Goal: Task Accomplishment & Management: Use online tool/utility

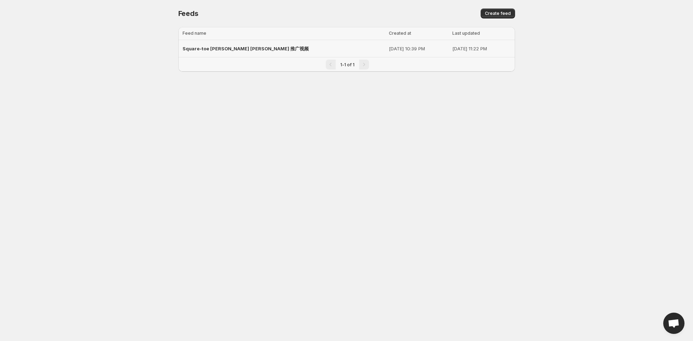
click at [233, 49] on span "Square-toe Mary Janes 推广视频" at bounding box center [246, 49] width 126 height 6
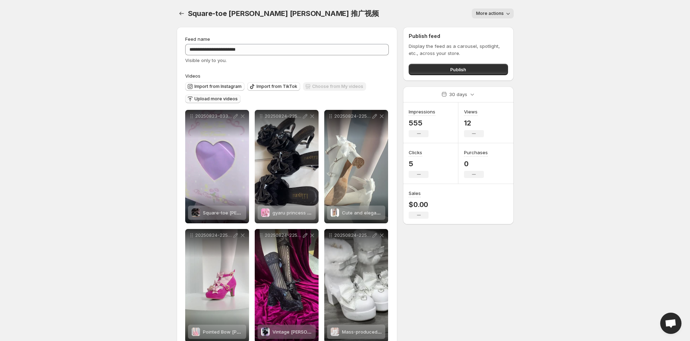
click at [224, 99] on span "Upload more videos" at bounding box center [215, 99] width 43 height 6
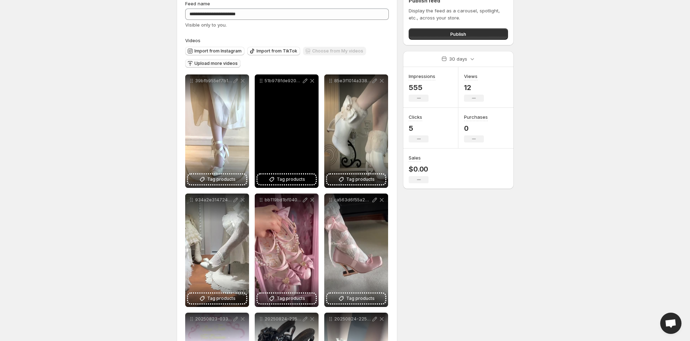
scroll to position [35, 0]
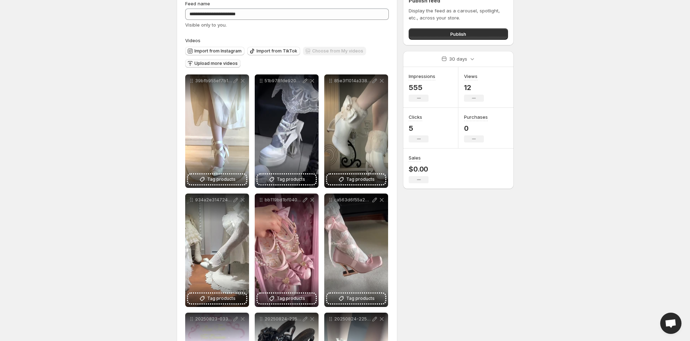
click at [200, 61] on button "Upload more videos" at bounding box center [212, 63] width 55 height 9
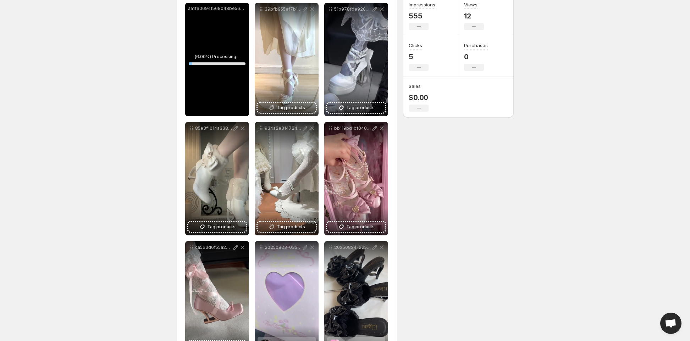
scroll to position [71, 0]
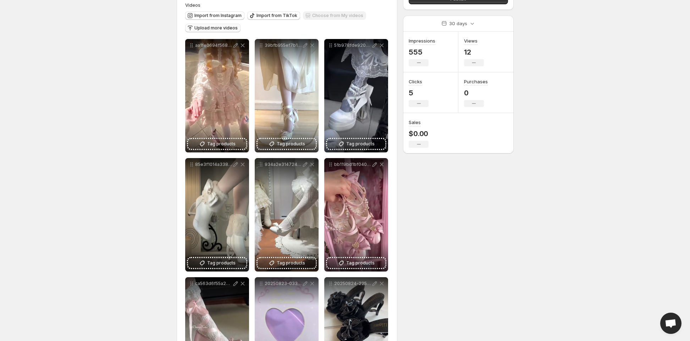
click at [196, 30] on span "Upload more videos" at bounding box center [215, 28] width 43 height 6
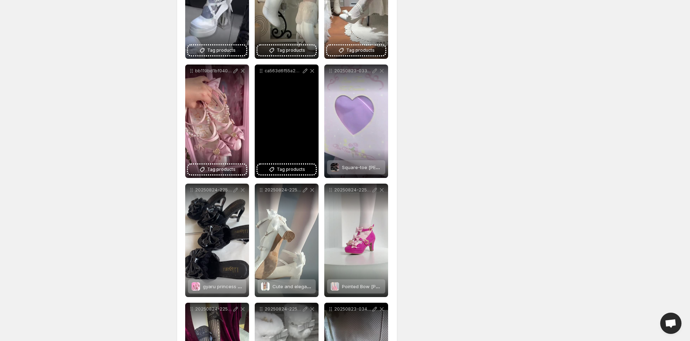
scroll to position [248, 0]
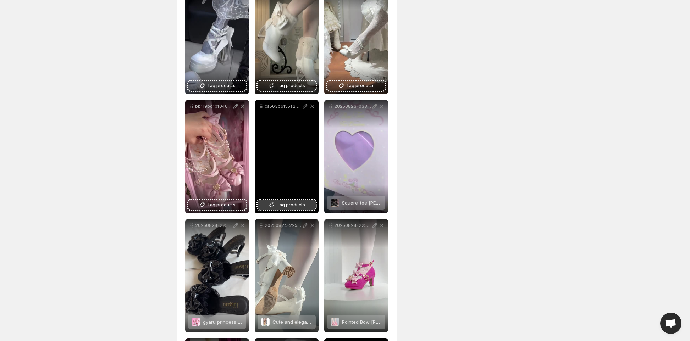
click at [287, 206] on span "Tag products" at bounding box center [291, 204] width 28 height 7
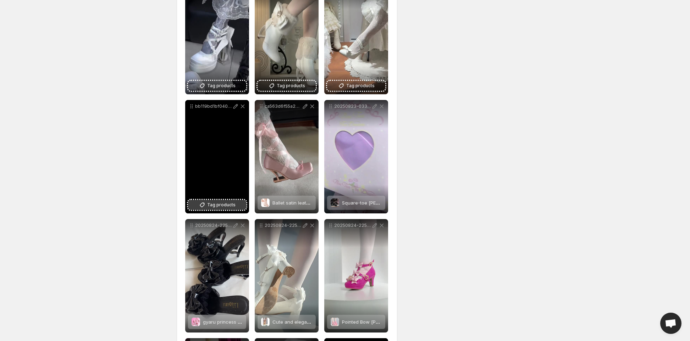
click at [216, 204] on span "Tag products" at bounding box center [221, 204] width 28 height 7
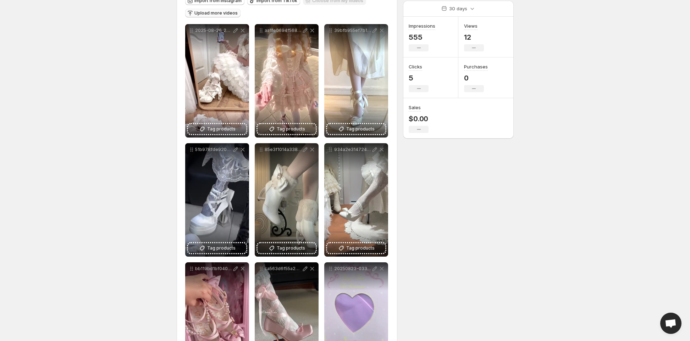
scroll to position [71, 0]
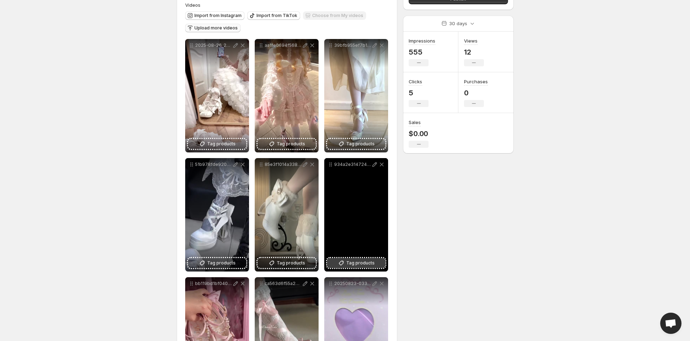
click at [356, 264] on span "Tag products" at bounding box center [360, 263] width 28 height 7
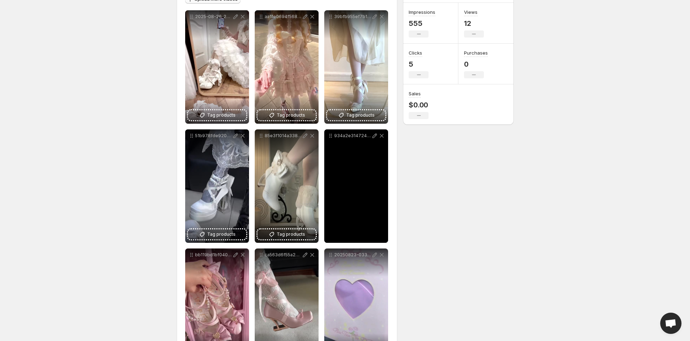
scroll to position [142, 0]
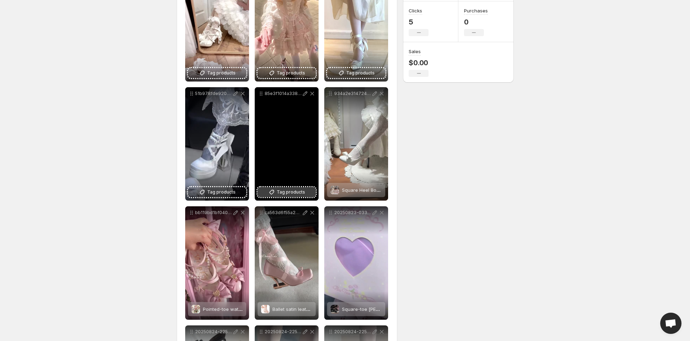
click at [288, 194] on span "Tag products" at bounding box center [291, 192] width 28 height 7
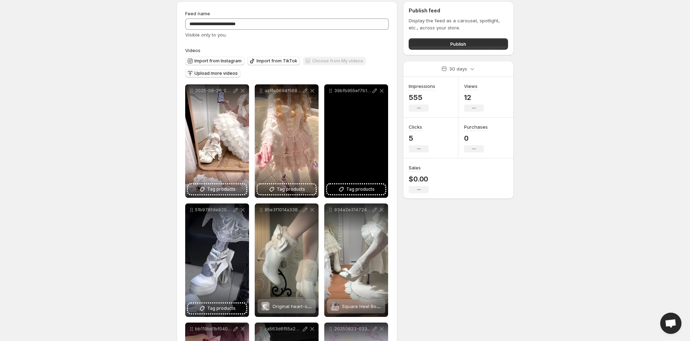
scroll to position [35, 0]
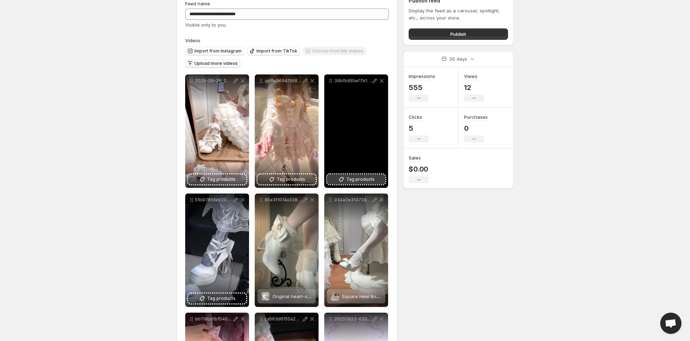
click at [364, 176] on span "Tag products" at bounding box center [360, 179] width 28 height 7
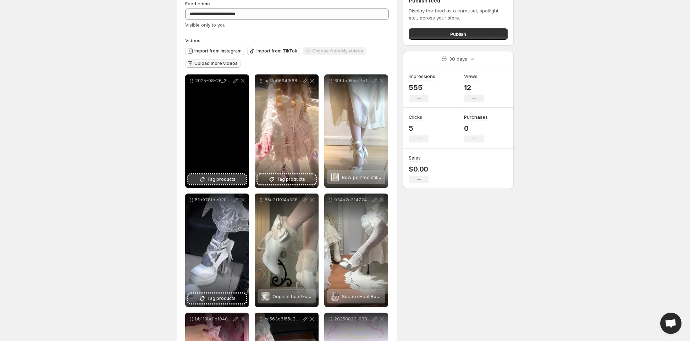
click at [220, 182] on span "Tag products" at bounding box center [221, 179] width 28 height 7
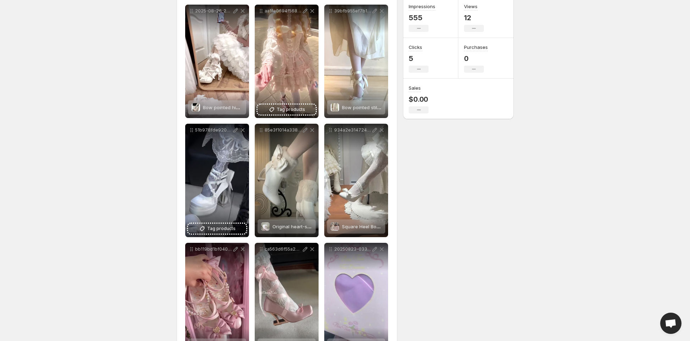
scroll to position [106, 0]
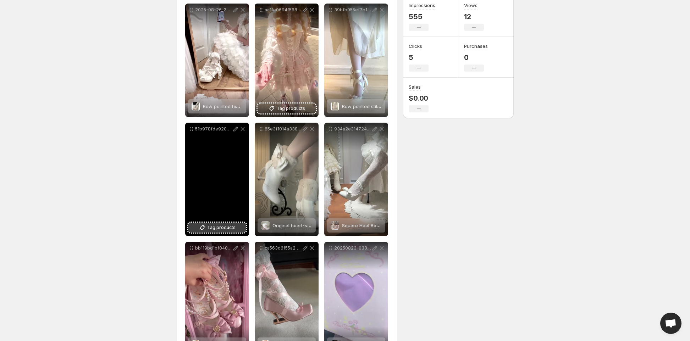
click at [225, 231] on span "Tag products" at bounding box center [221, 227] width 28 height 7
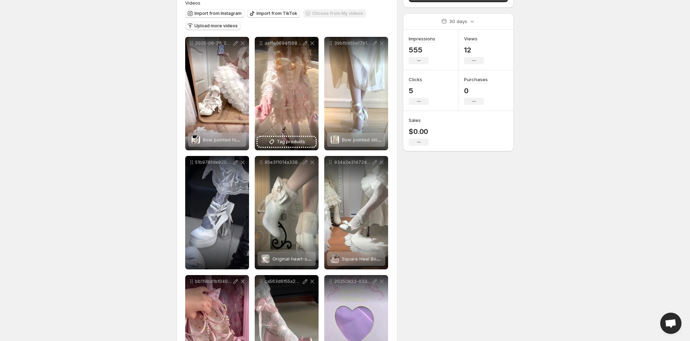
scroll to position [35, 0]
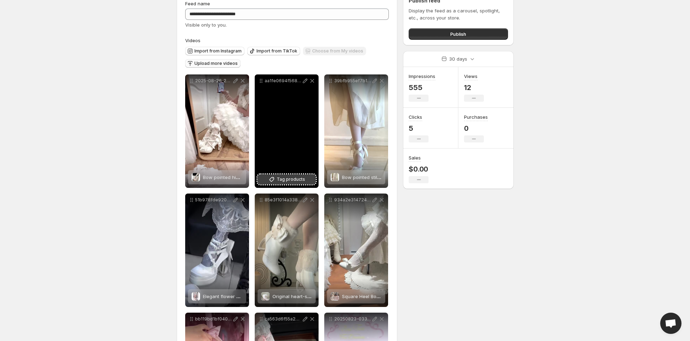
click at [301, 176] on span "Tag products" at bounding box center [291, 179] width 28 height 7
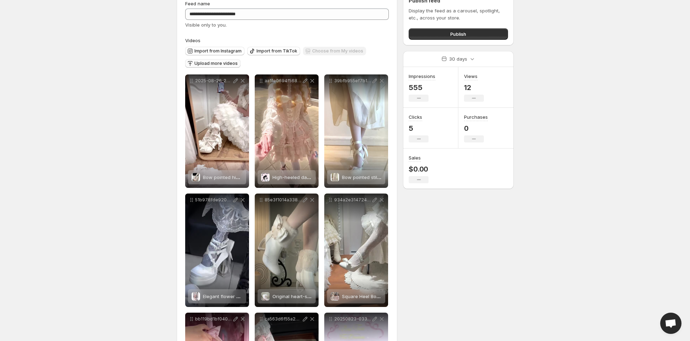
scroll to position [0, 0]
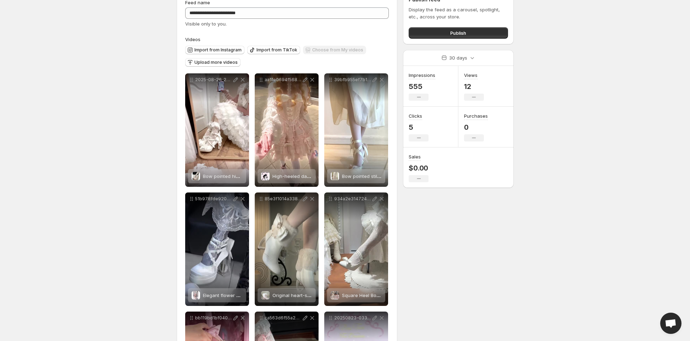
scroll to position [35, 0]
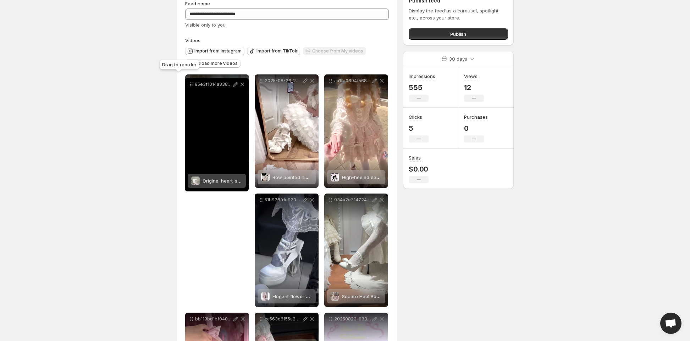
drag, startPoint x: 259, startPoint y: 200, endPoint x: 189, endPoint y: 85, distance: 135.2
click at [189, 85] on icon at bounding box center [191, 84] width 7 height 7
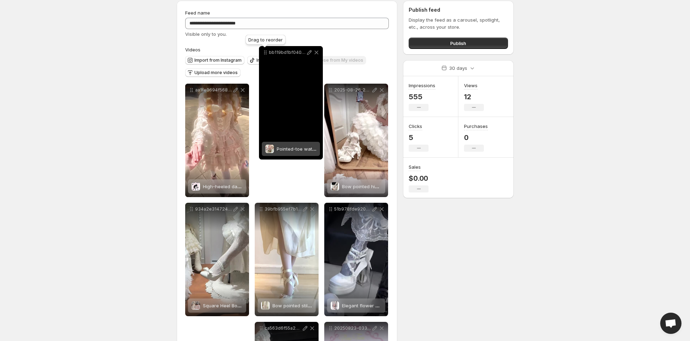
scroll to position [26, 0]
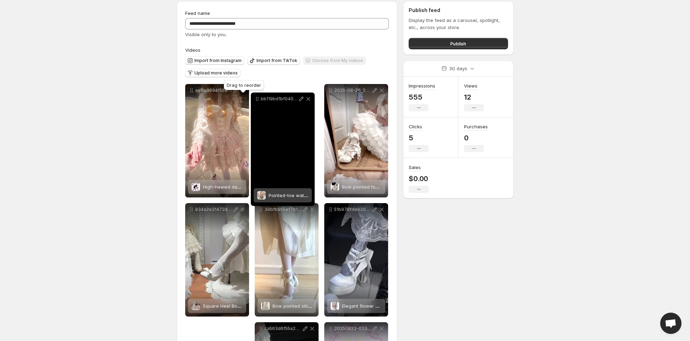
drag, startPoint x: 190, startPoint y: 248, endPoint x: 255, endPoint y: 99, distance: 162.9
click at [255, 99] on icon at bounding box center [257, 98] width 7 height 7
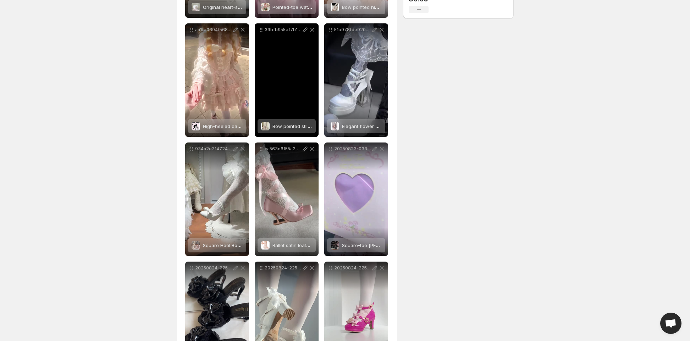
scroll to position [168, 0]
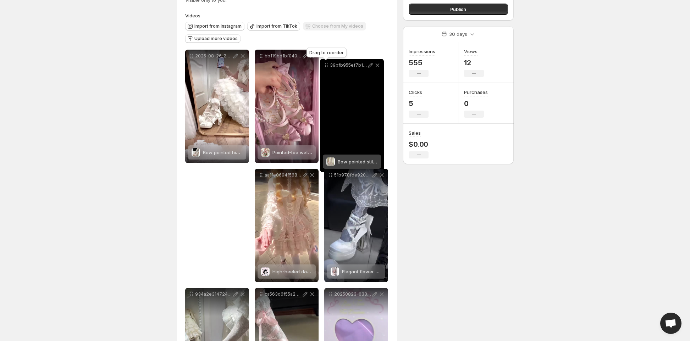
drag, startPoint x: 261, startPoint y: 68, endPoint x: 331, endPoint y: 64, distance: 70.0
click at [330, 64] on icon at bounding box center [326, 65] width 7 height 7
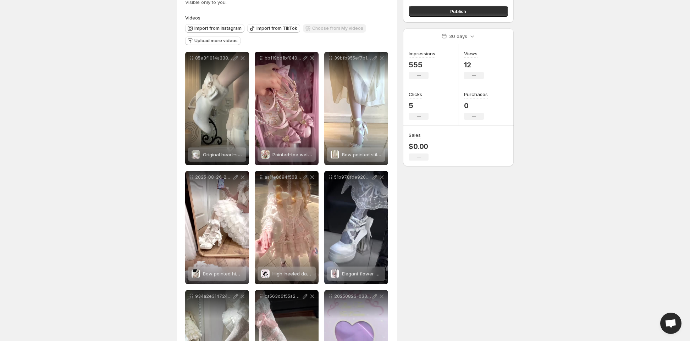
scroll to position [0, 0]
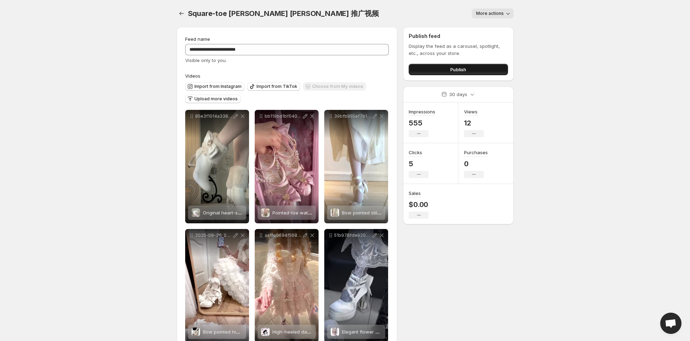
click at [431, 66] on button "Publish" at bounding box center [457, 69] width 99 height 11
drag, startPoint x: 268, startPoint y: 13, endPoint x: 188, endPoint y: 13, distance: 80.1
click at [188, 13] on span "Square-toe Mary Janes 推广视频" at bounding box center [283, 13] width 191 height 9
copy span "Square-toe [PERSON_NAME]"
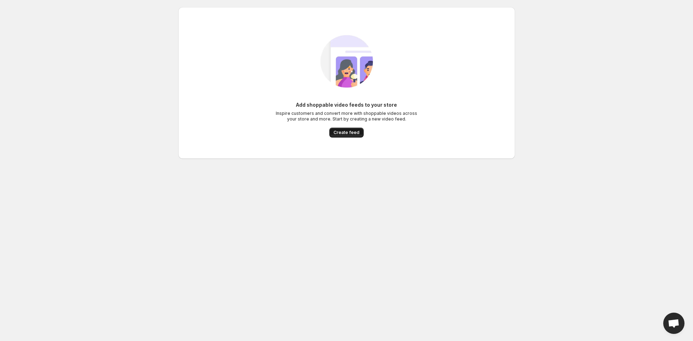
click at [339, 128] on button "Create feed" at bounding box center [346, 133] width 34 height 10
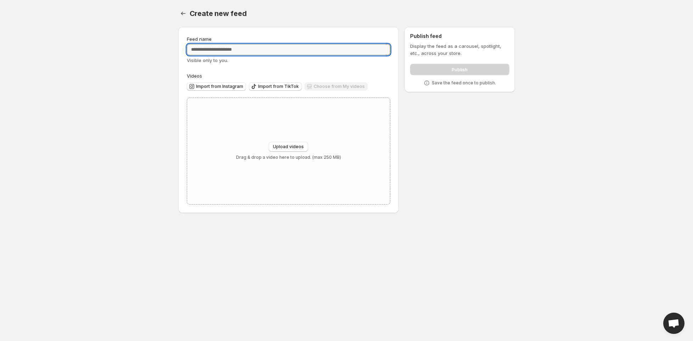
click at [215, 50] on input "Feed name" at bounding box center [289, 49] width 204 height 11
click at [286, 140] on div "Upload videos Drag & drop a video here to upload. (max 250 MB)" at bounding box center [288, 151] width 203 height 106
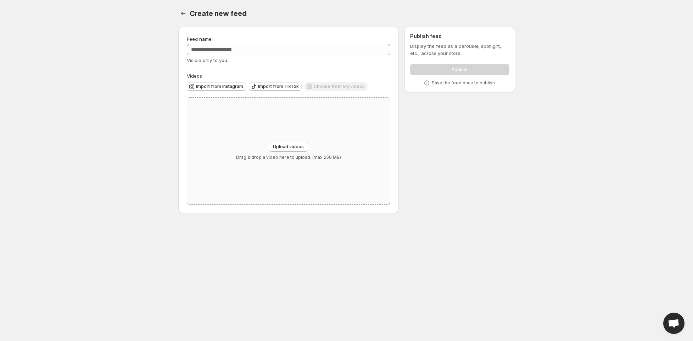
type input "**********"
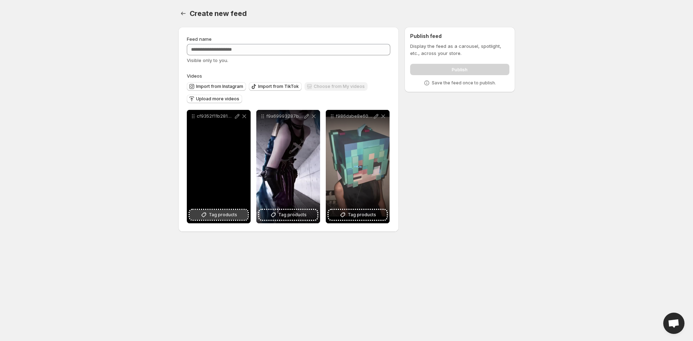
click at [220, 211] on span "Tag products" at bounding box center [223, 214] width 28 height 7
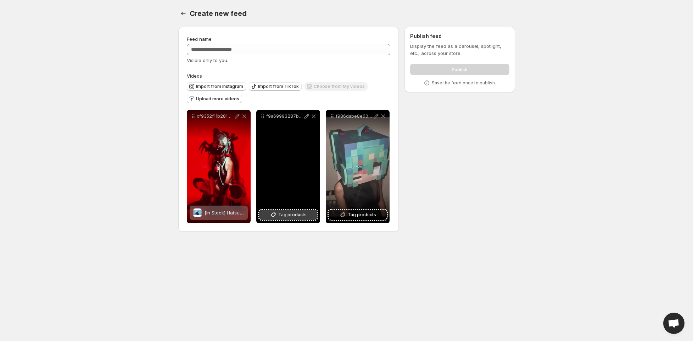
click at [305, 216] on span "Tag products" at bounding box center [292, 214] width 28 height 7
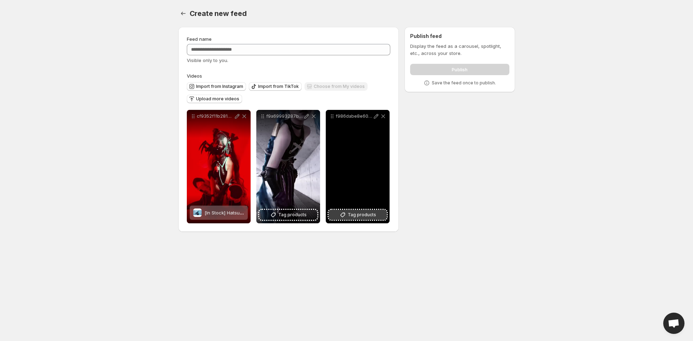
click at [350, 212] on span "Tag products" at bounding box center [362, 214] width 28 height 7
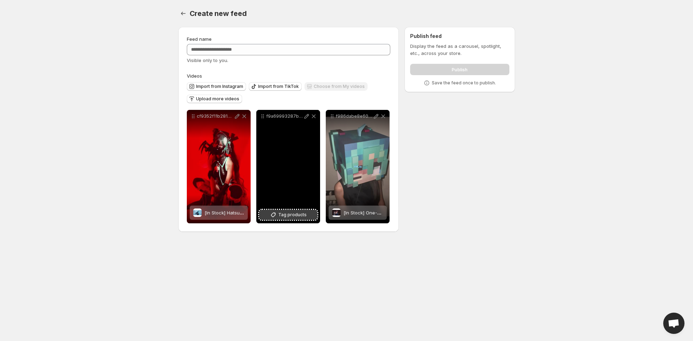
click at [287, 215] on span "Tag products" at bounding box center [292, 214] width 28 height 7
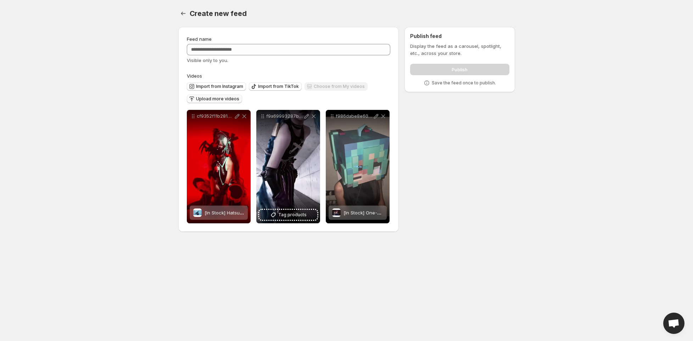
click at [217, 100] on span "Upload more videos" at bounding box center [217, 99] width 43 height 6
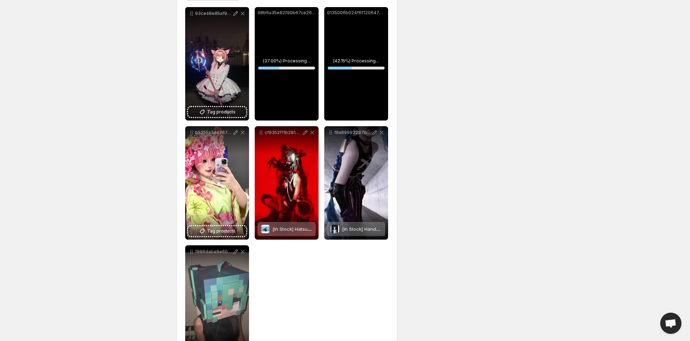
scroll to position [106, 0]
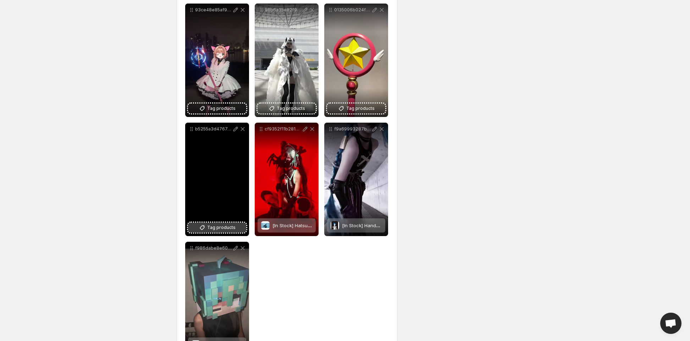
click at [224, 228] on span "Tag products" at bounding box center [221, 227] width 28 height 7
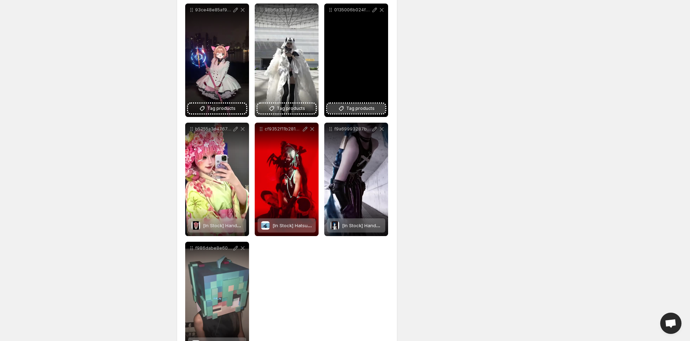
click at [360, 107] on span "Tag products" at bounding box center [360, 108] width 28 height 7
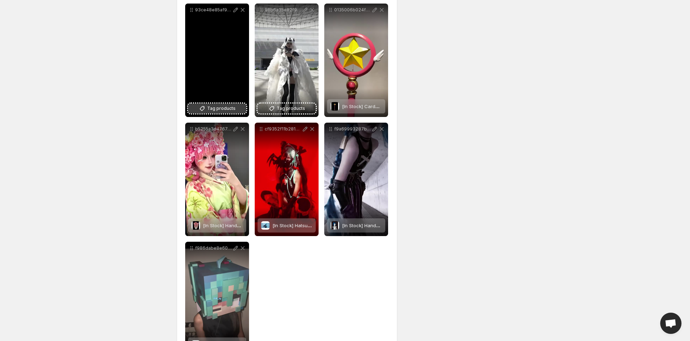
click at [228, 110] on span "Tag products" at bounding box center [221, 108] width 28 height 7
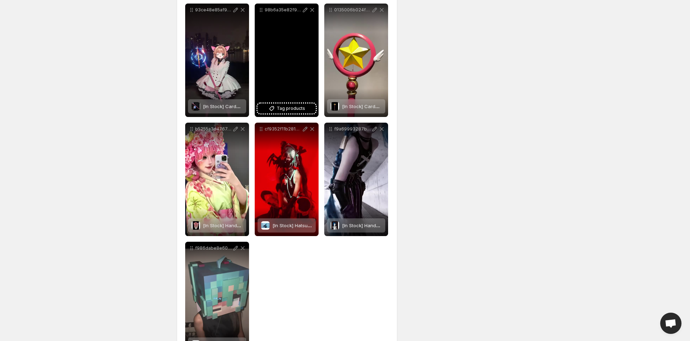
click at [302, 113] on div "98b6a35e82f90b67ce260181a60da429" at bounding box center [287, 60] width 64 height 113
click at [302, 109] on span "Tag products" at bounding box center [291, 108] width 28 height 7
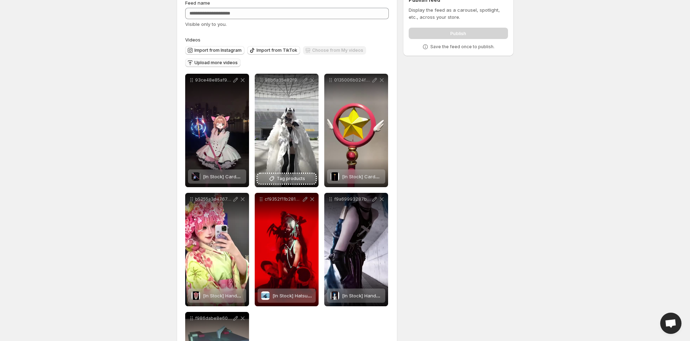
scroll to position [35, 0]
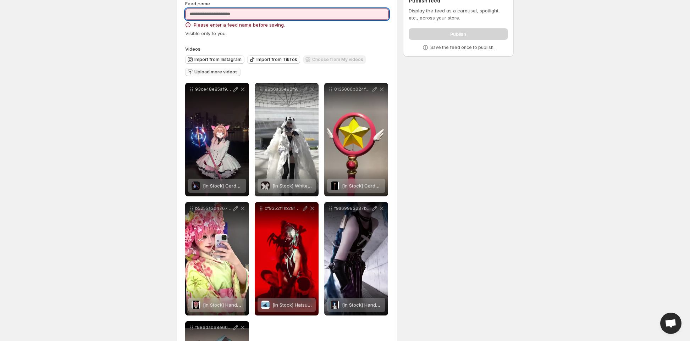
click at [241, 16] on input "Feed name" at bounding box center [287, 14] width 204 height 11
paste input "**********"
type input "**********"
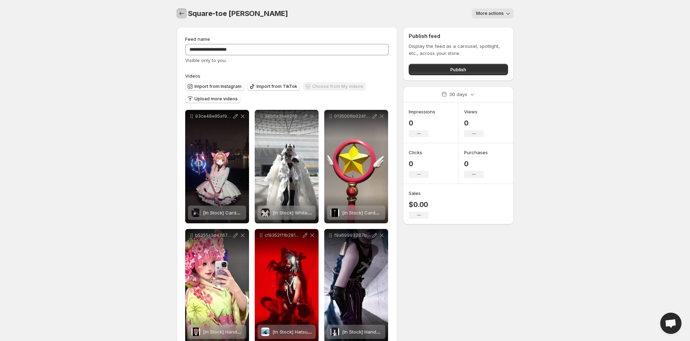
click at [185, 14] on icon "Settings" at bounding box center [181, 13] width 7 height 7
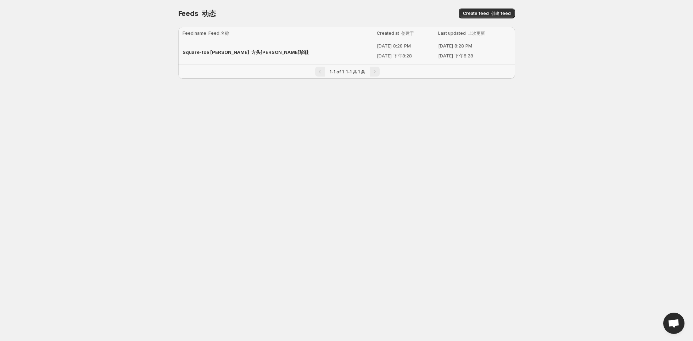
click at [232, 51] on span "Square-toe [PERSON_NAME] 方头[PERSON_NAME]珍鞋" at bounding box center [246, 52] width 126 height 6
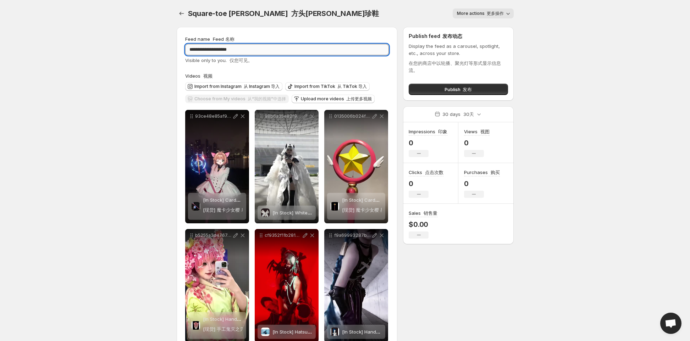
click at [255, 51] on input "**********" at bounding box center [287, 49] width 204 height 11
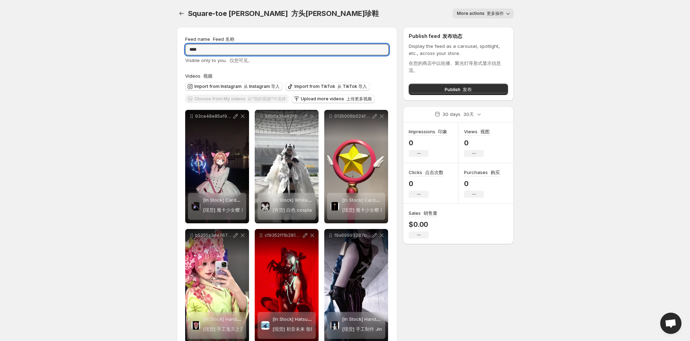
type input "****"
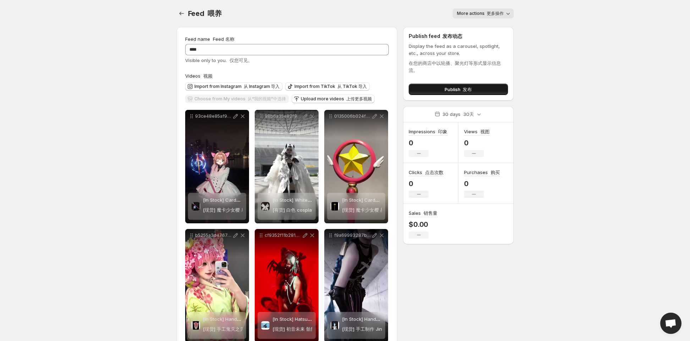
click at [470, 88] on font "发布" at bounding box center [466, 90] width 9 height 6
click at [461, 88] on font "button" at bounding box center [461, 90] width 2 height 6
click at [460, 87] on font "button" at bounding box center [461, 90] width 2 height 6
